Goal: Transaction & Acquisition: Book appointment/travel/reservation

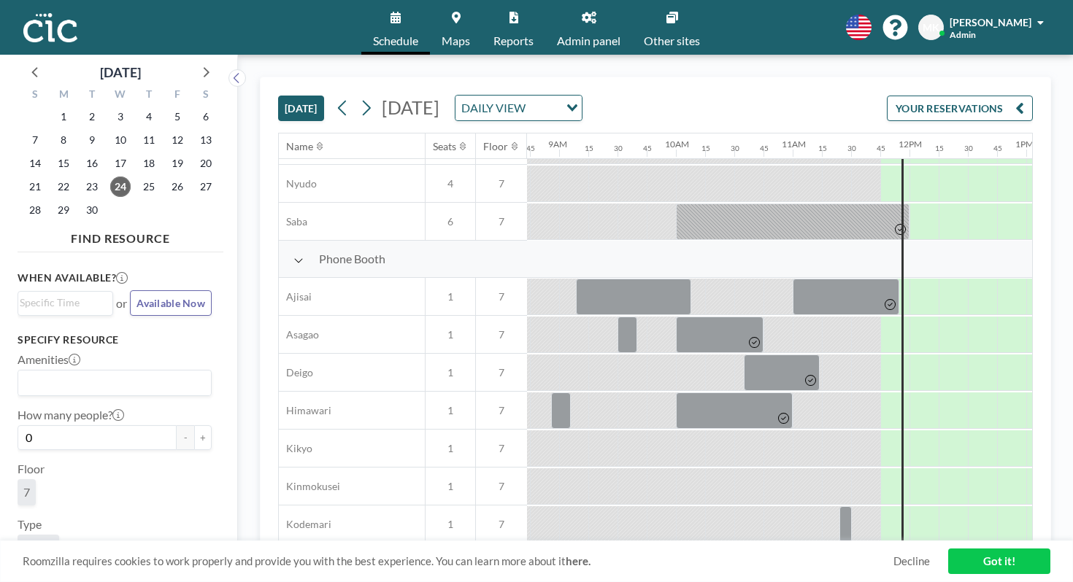
scroll to position [0, 1019]
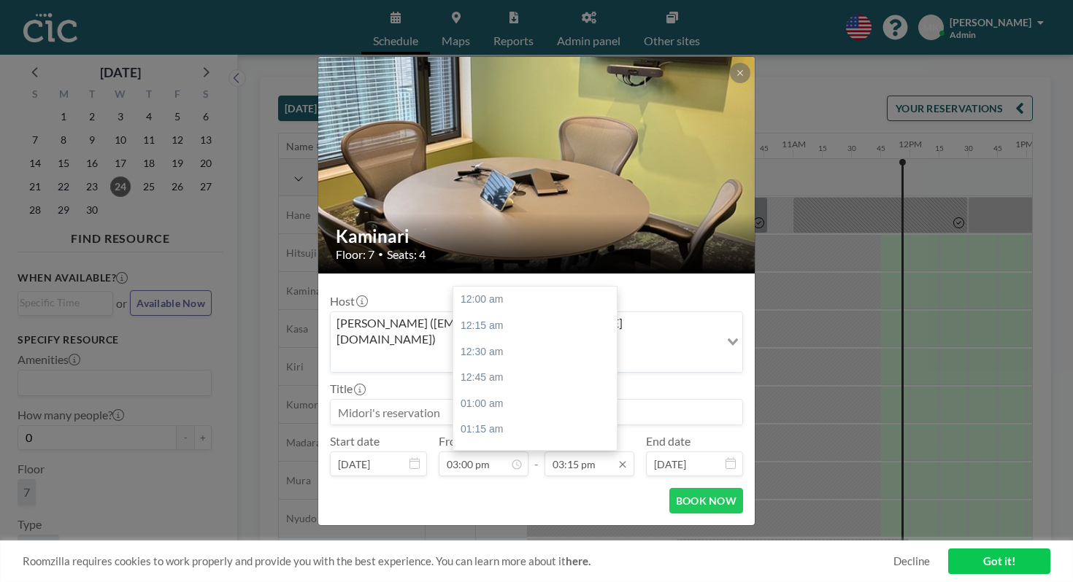
scroll to position [1421, 0]
click at [570, 528] on div "04:00 pm" at bounding box center [534, 541] width 163 height 26
type input "04:00 pm"
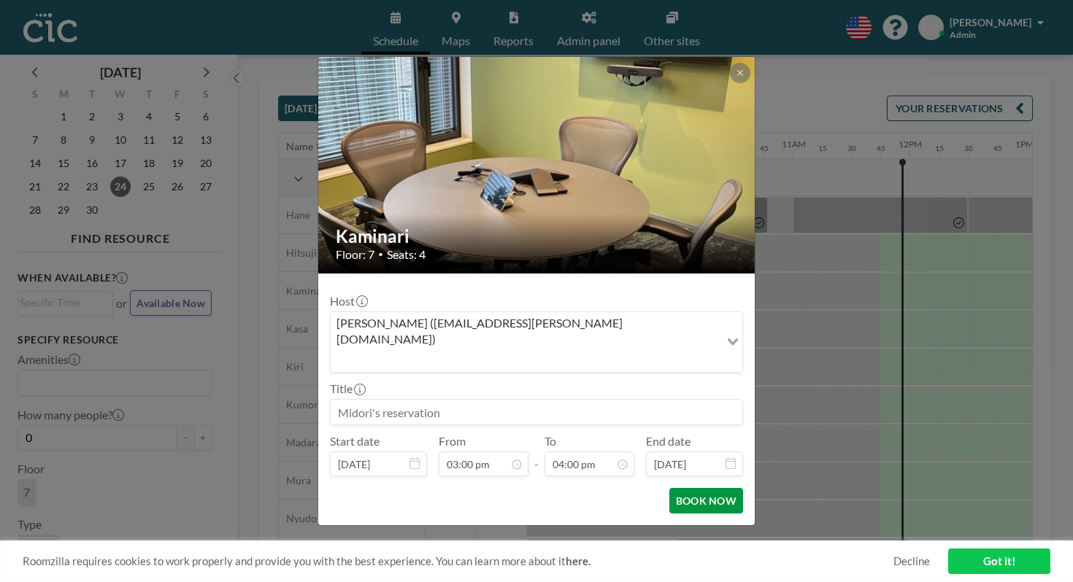
click at [669, 488] on button "BOOK NOW" at bounding box center [706, 501] width 74 height 26
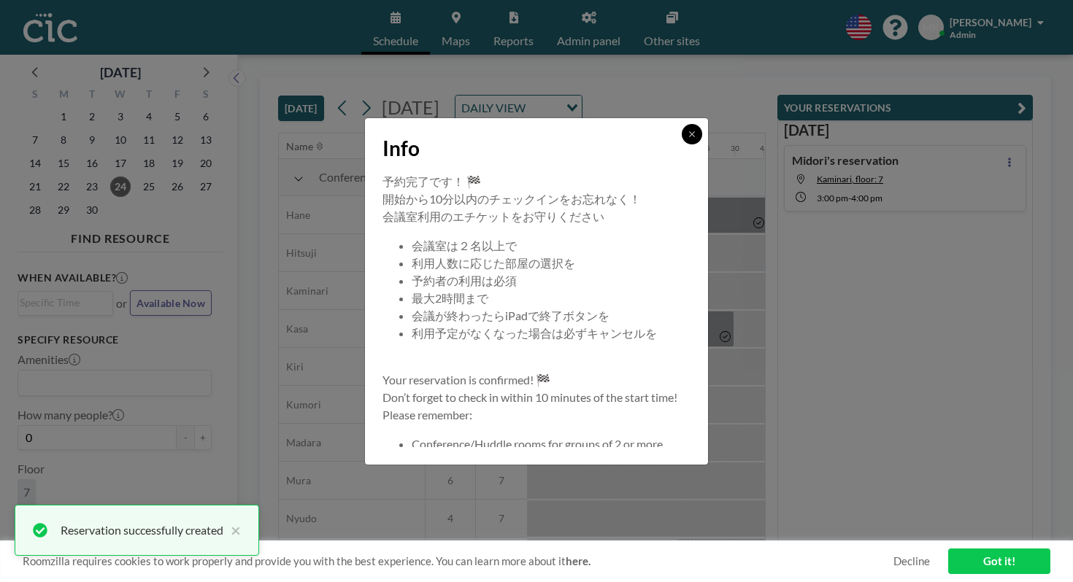
click at [687, 139] on icon at bounding box center [691, 134] width 9 height 9
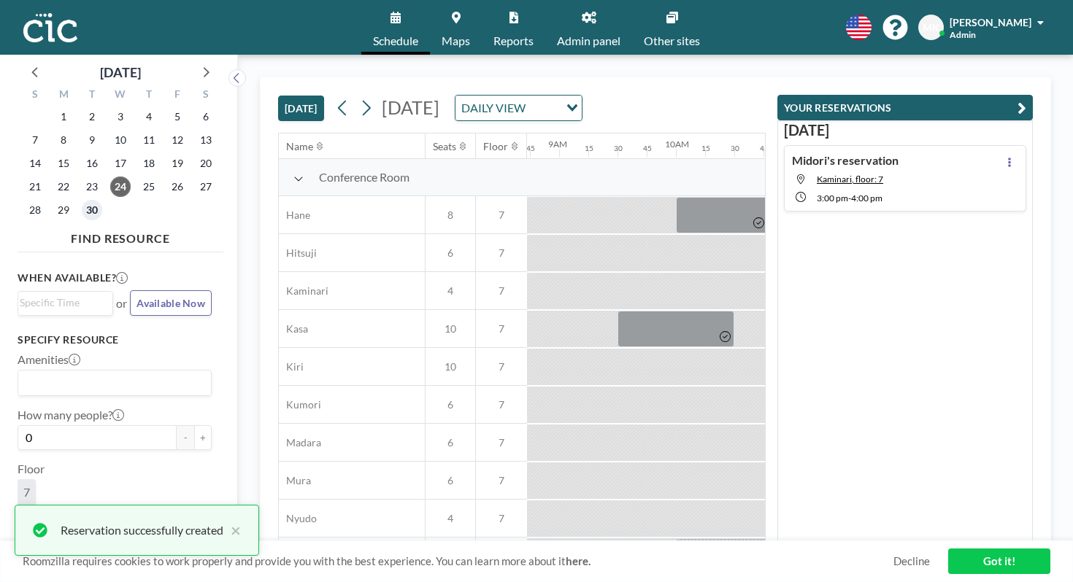
click at [82, 200] on span "30" at bounding box center [92, 210] width 20 height 20
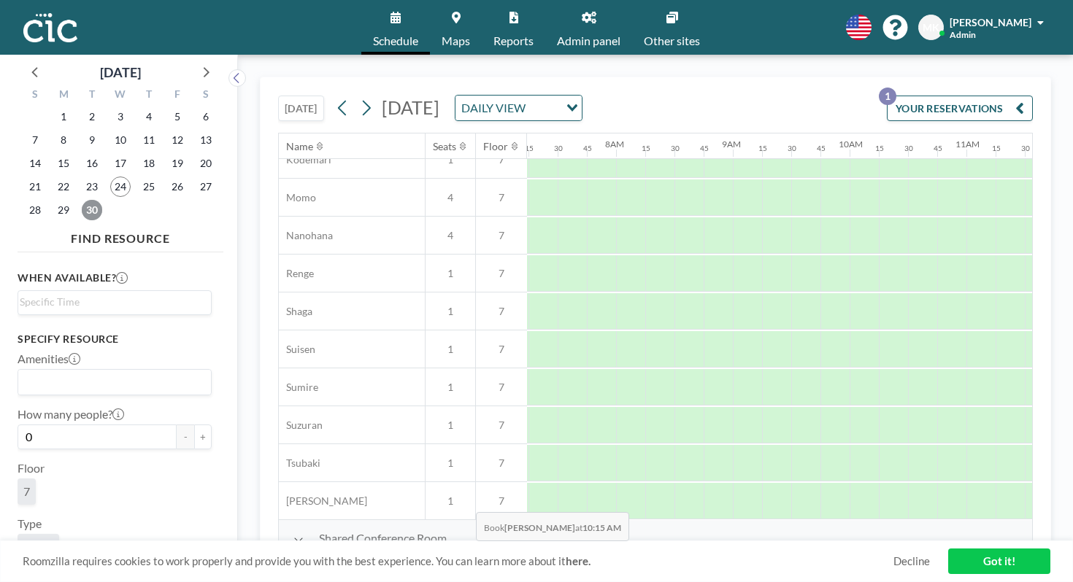
scroll to position [700, 848]
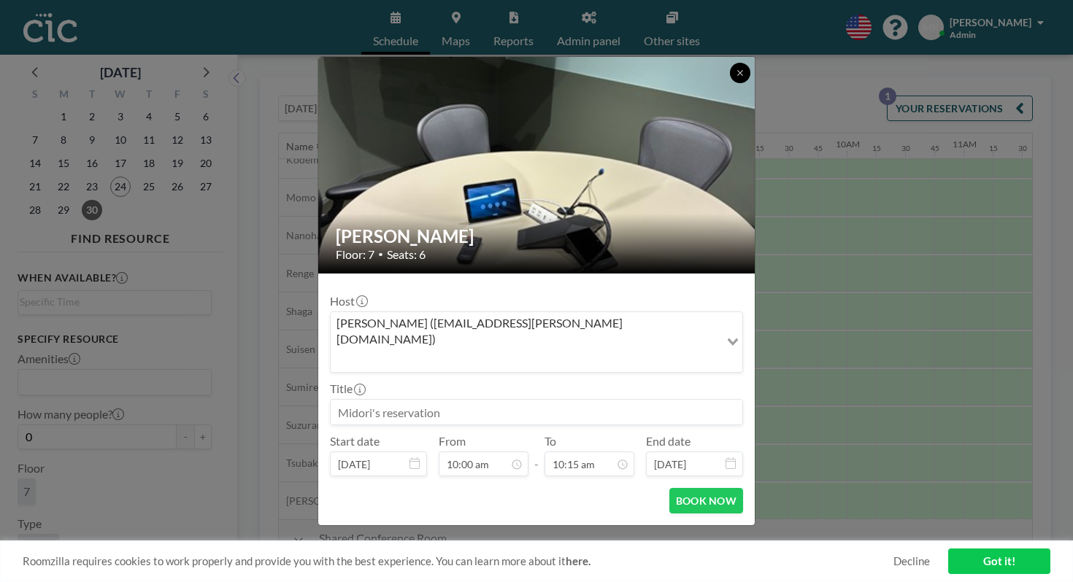
click at [737, 75] on icon at bounding box center [739, 72] width 5 height 5
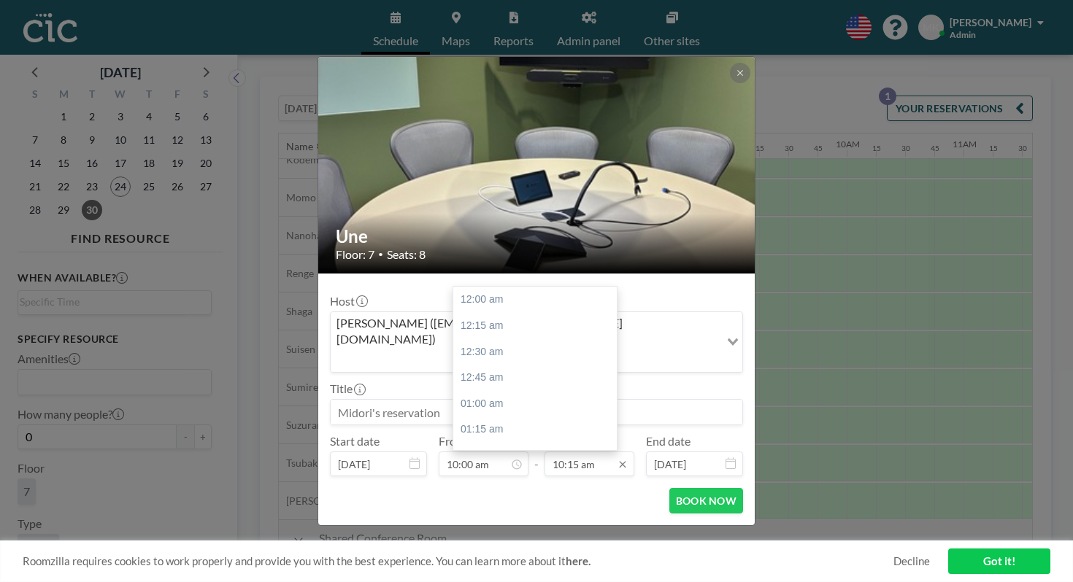
scroll to position [955, 0]
click at [556, 475] on div "11:00 am" at bounding box center [534, 488] width 163 height 26
type input "11:00 am"
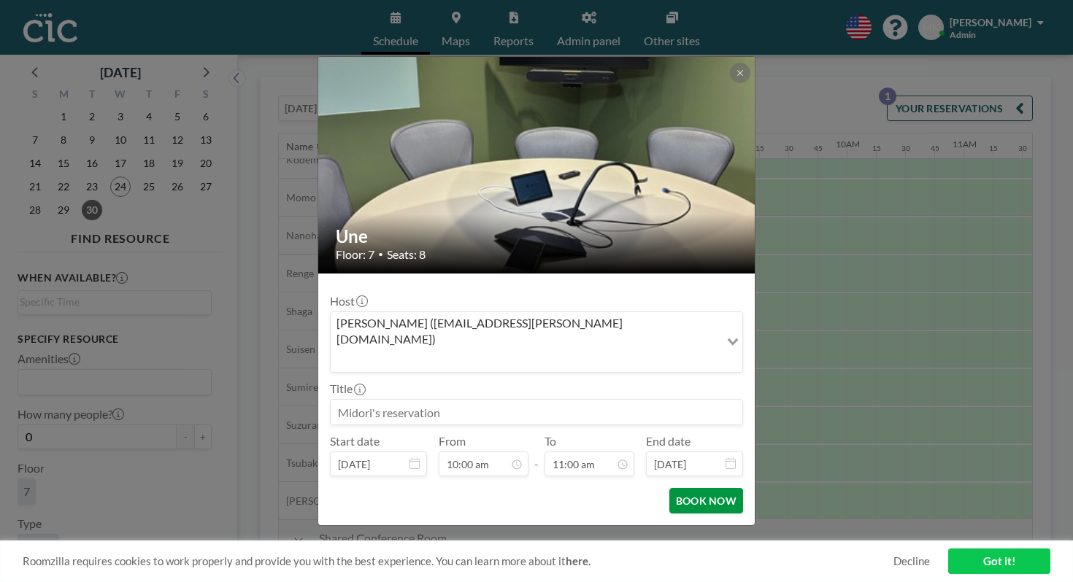
click at [669, 488] on button "BOOK NOW" at bounding box center [706, 501] width 74 height 26
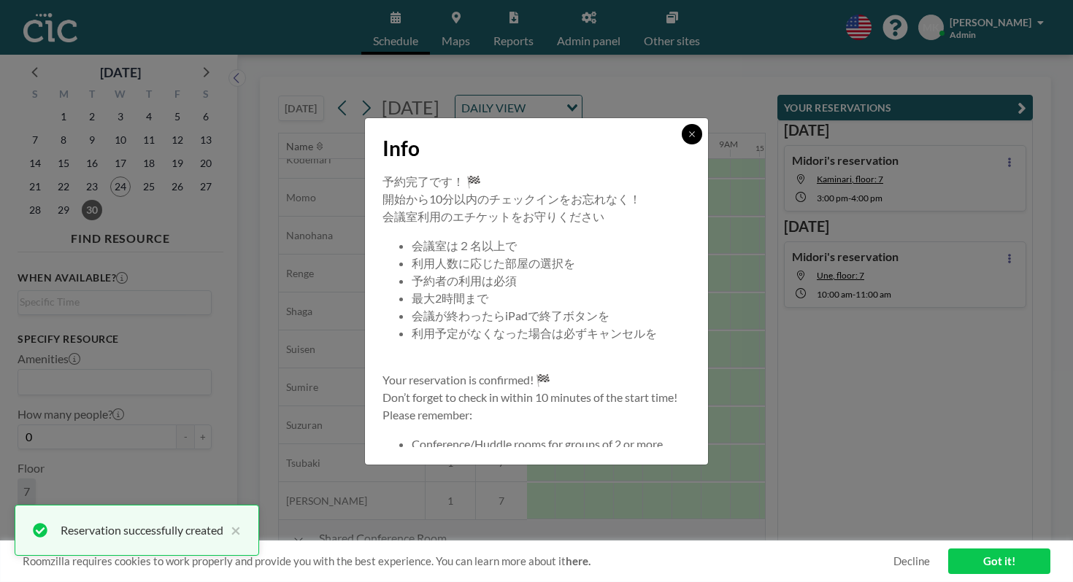
click at [687, 139] on icon at bounding box center [691, 134] width 9 height 9
